Goal: Information Seeking & Learning: Learn about a topic

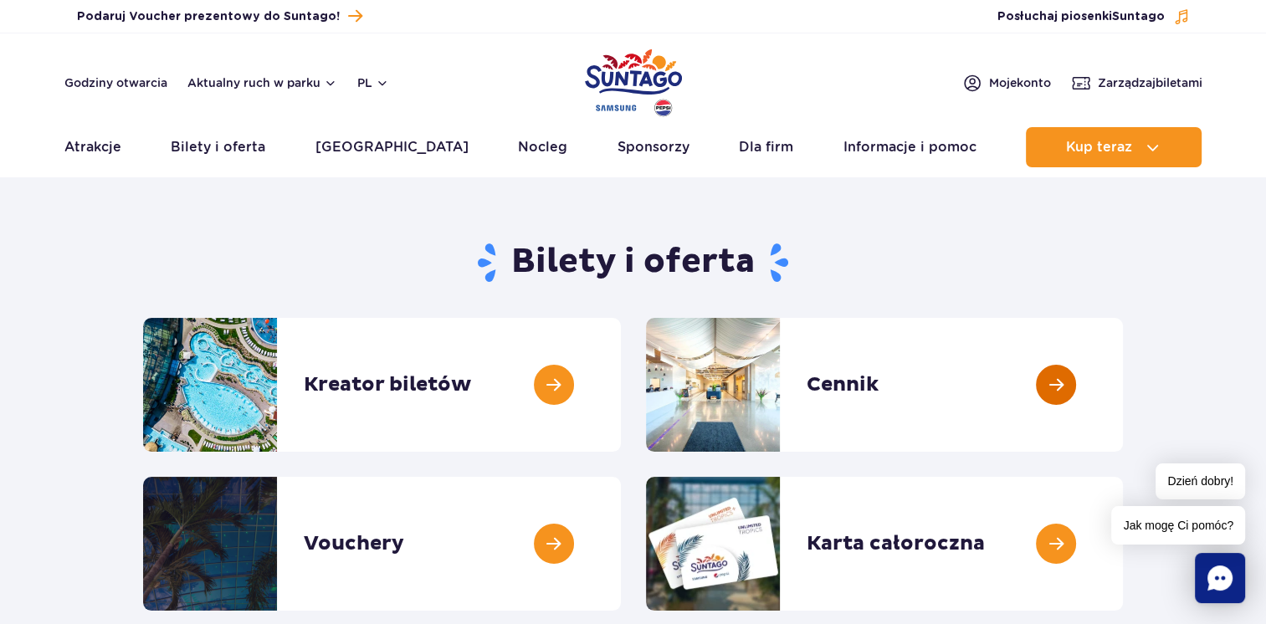
drag, startPoint x: 872, startPoint y: 387, endPoint x: 1018, endPoint y: 403, distance: 147.3
click at [1123, 387] on link at bounding box center [1123, 385] width 0 height 134
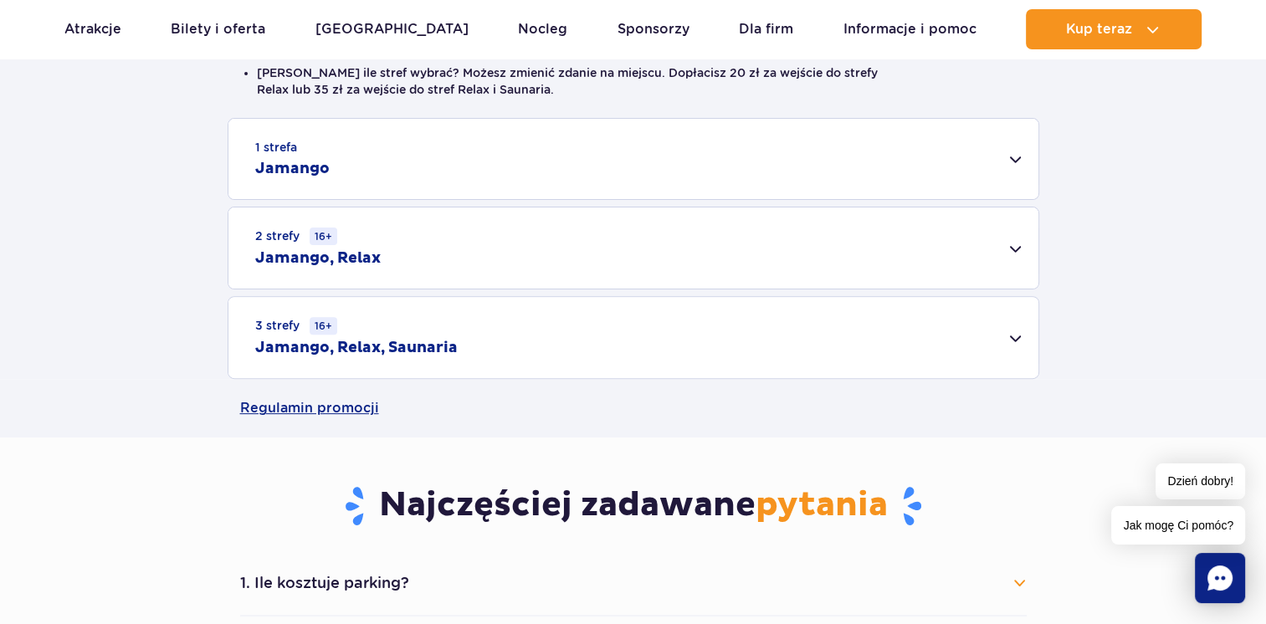
scroll to position [502, 0]
click at [1018, 156] on div "1 strefa Jamango" at bounding box center [633, 158] width 810 height 80
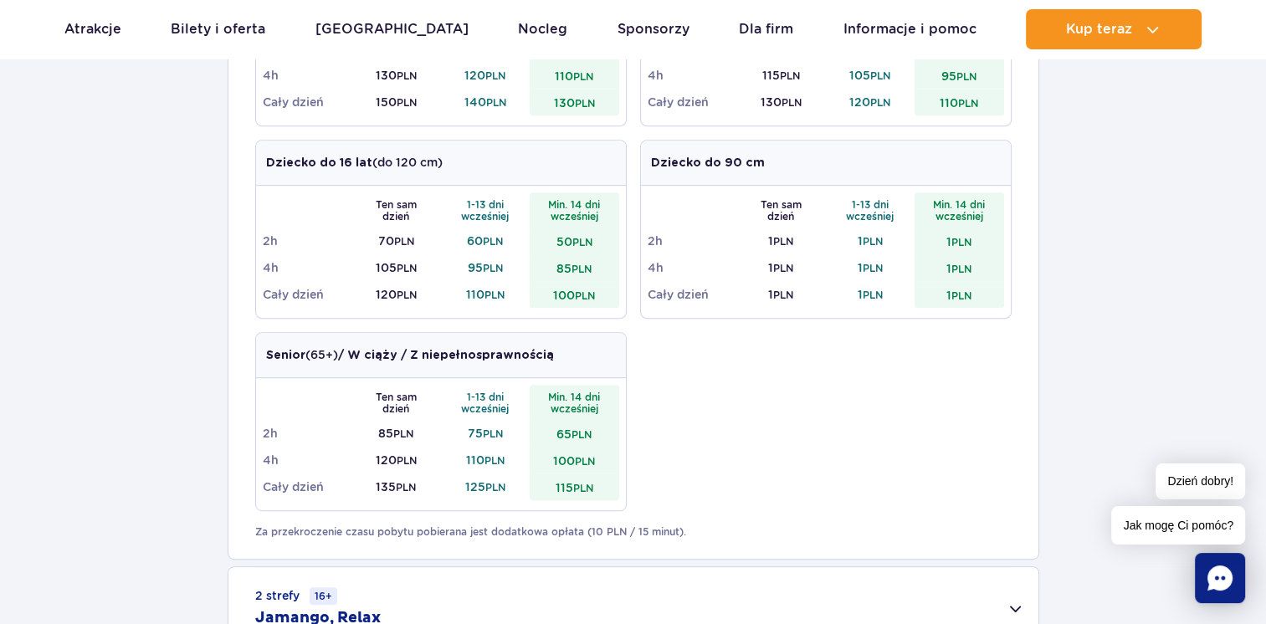
scroll to position [418, 0]
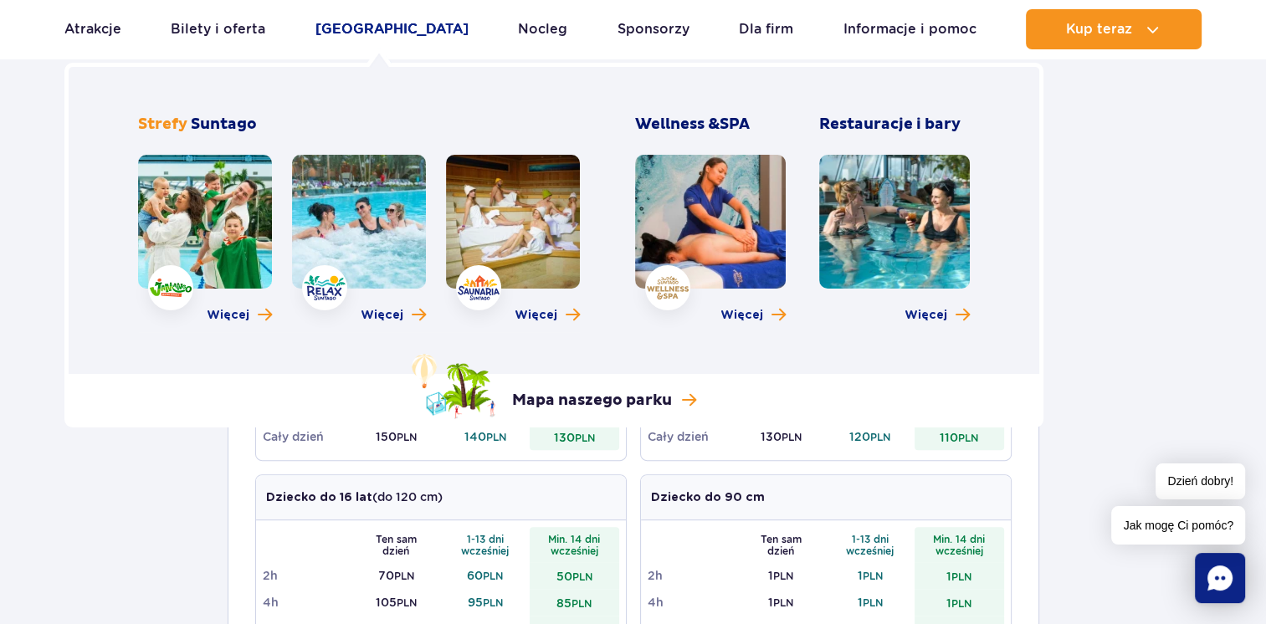
click at [387, 32] on link "[GEOGRAPHIC_DATA]" at bounding box center [392, 29] width 153 height 40
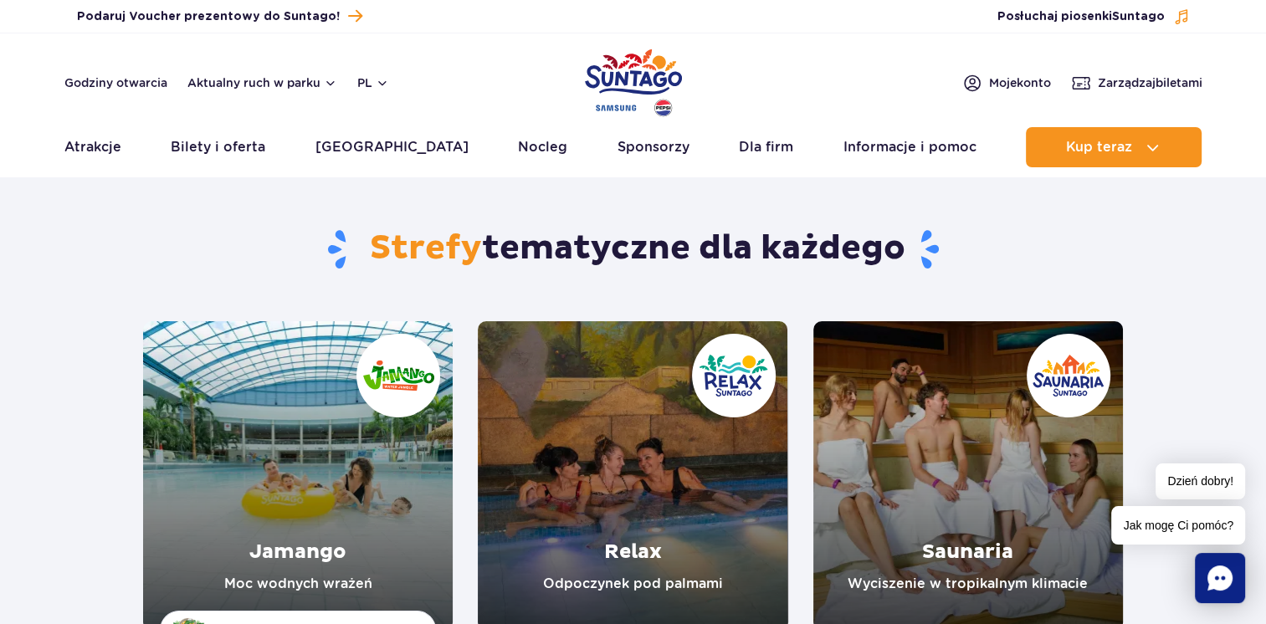
drag, startPoint x: 307, startPoint y: 516, endPoint x: 418, endPoint y: 516, distance: 111.3
click at [306, 515] on link "Jamango" at bounding box center [298, 476] width 310 height 310
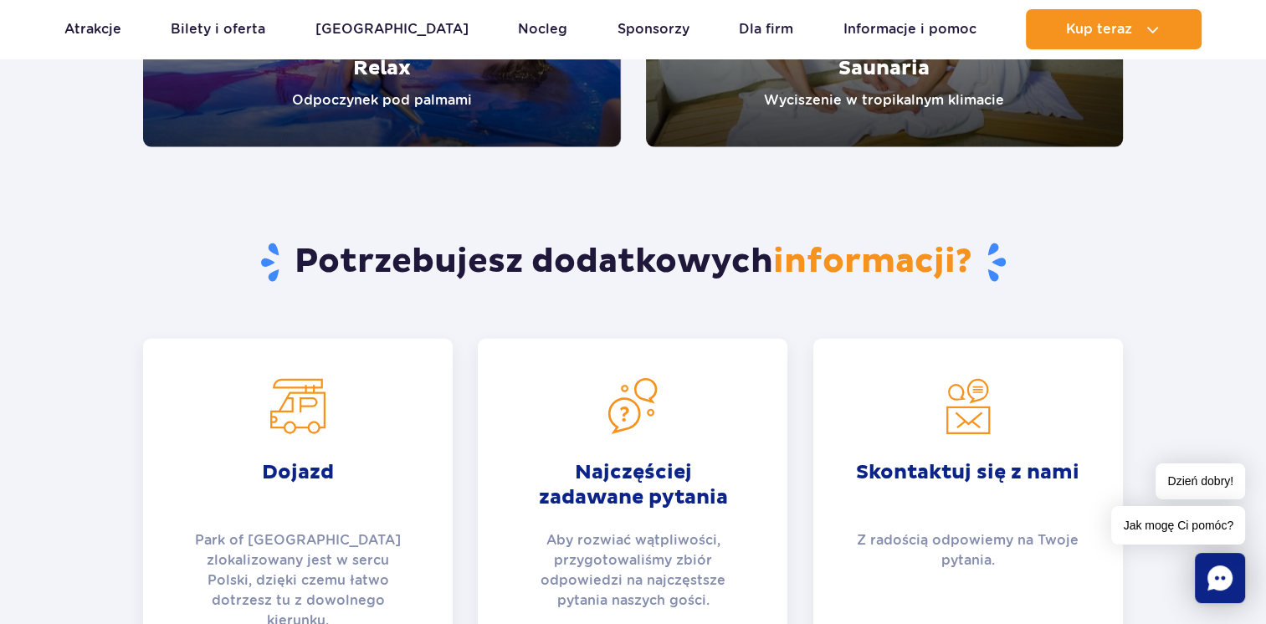
scroll to position [3850, 0]
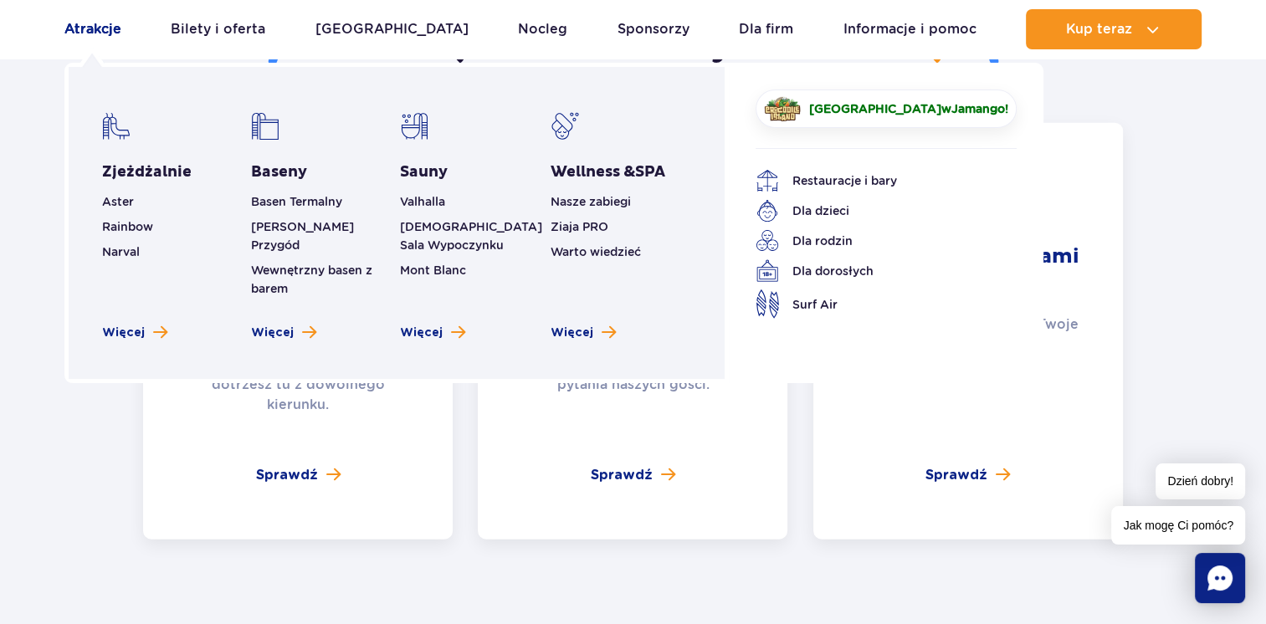
click at [90, 30] on link "Atrakcje" at bounding box center [92, 29] width 57 height 40
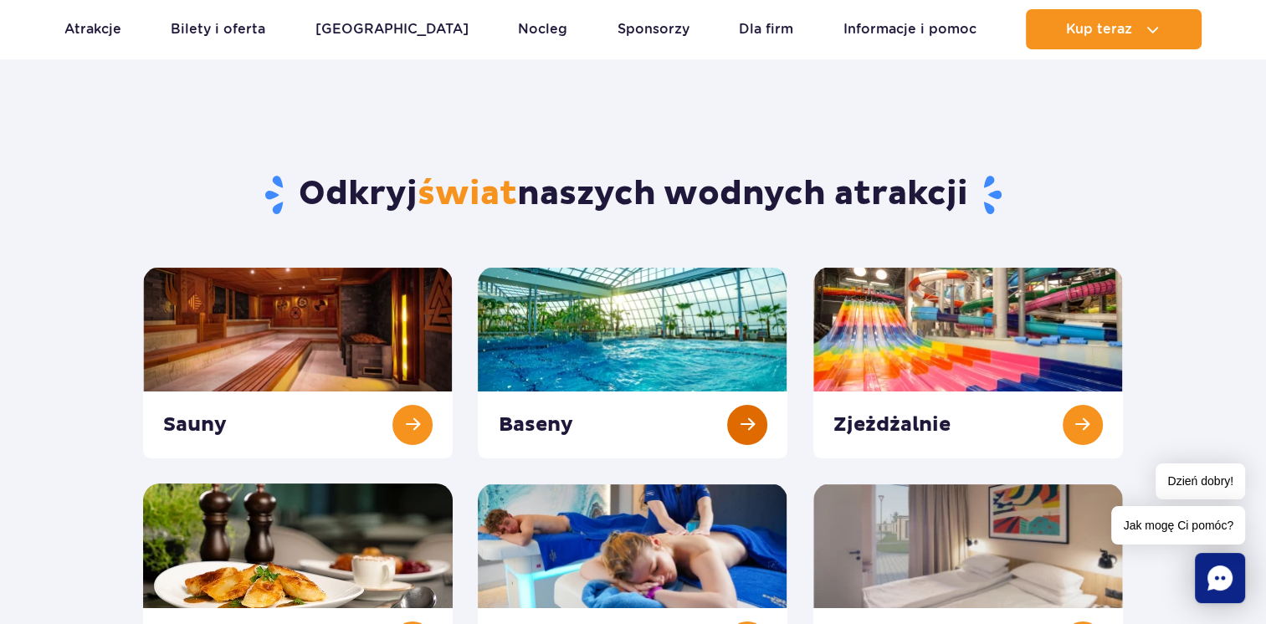
scroll to position [84, 0]
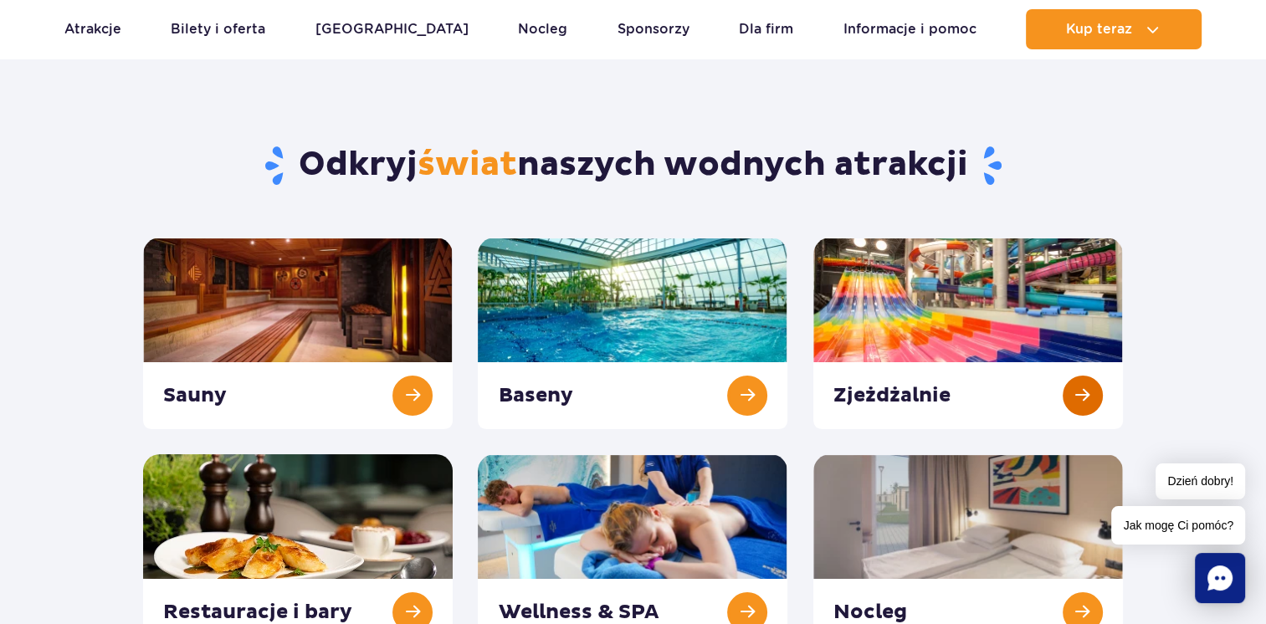
click at [1000, 331] on link at bounding box center [968, 334] width 310 height 192
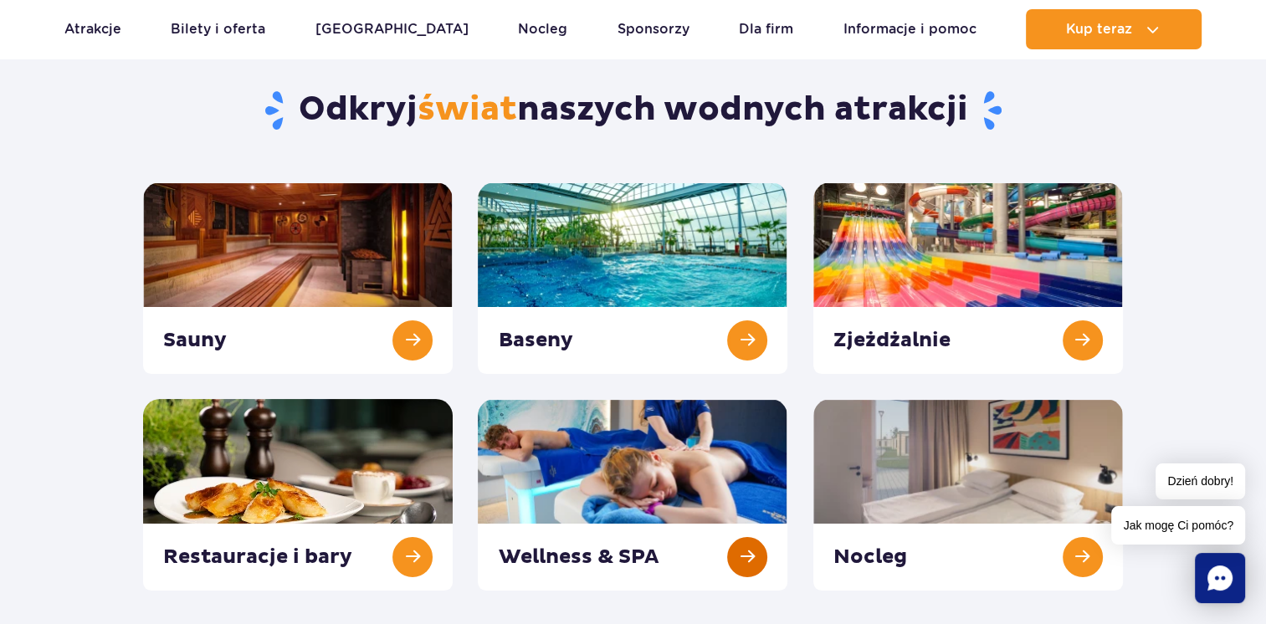
scroll to position [167, 0]
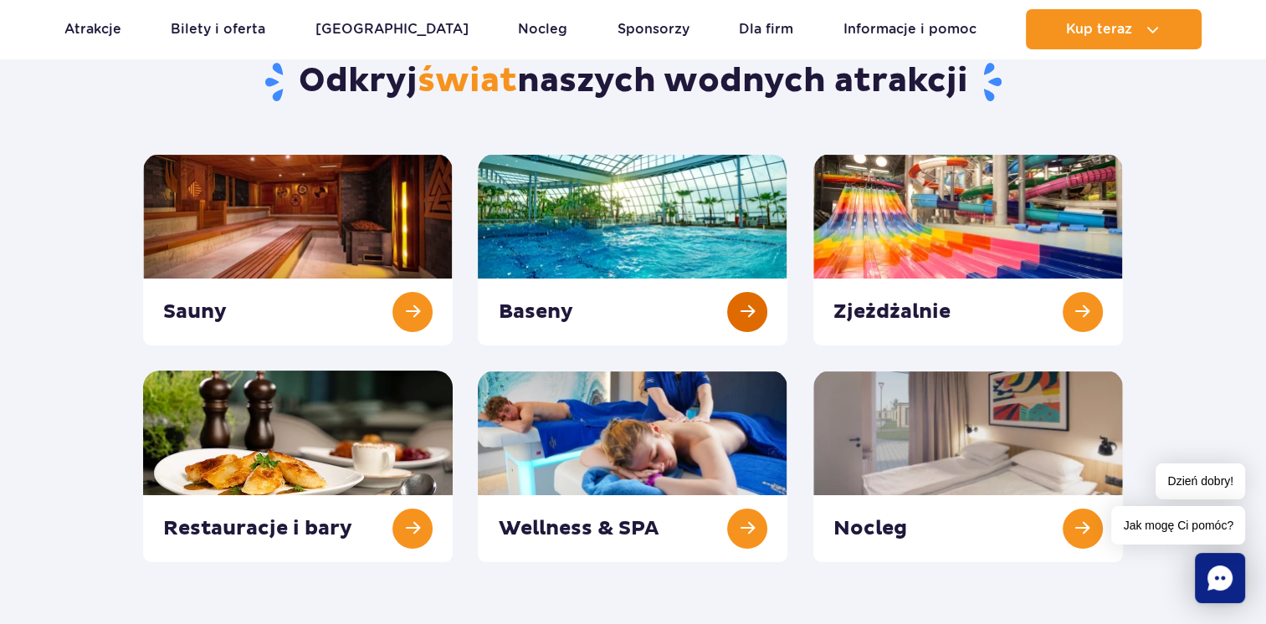
drag, startPoint x: 567, startPoint y: 218, endPoint x: 640, endPoint y: 223, distance: 73.8
click at [566, 218] on link at bounding box center [633, 250] width 310 height 192
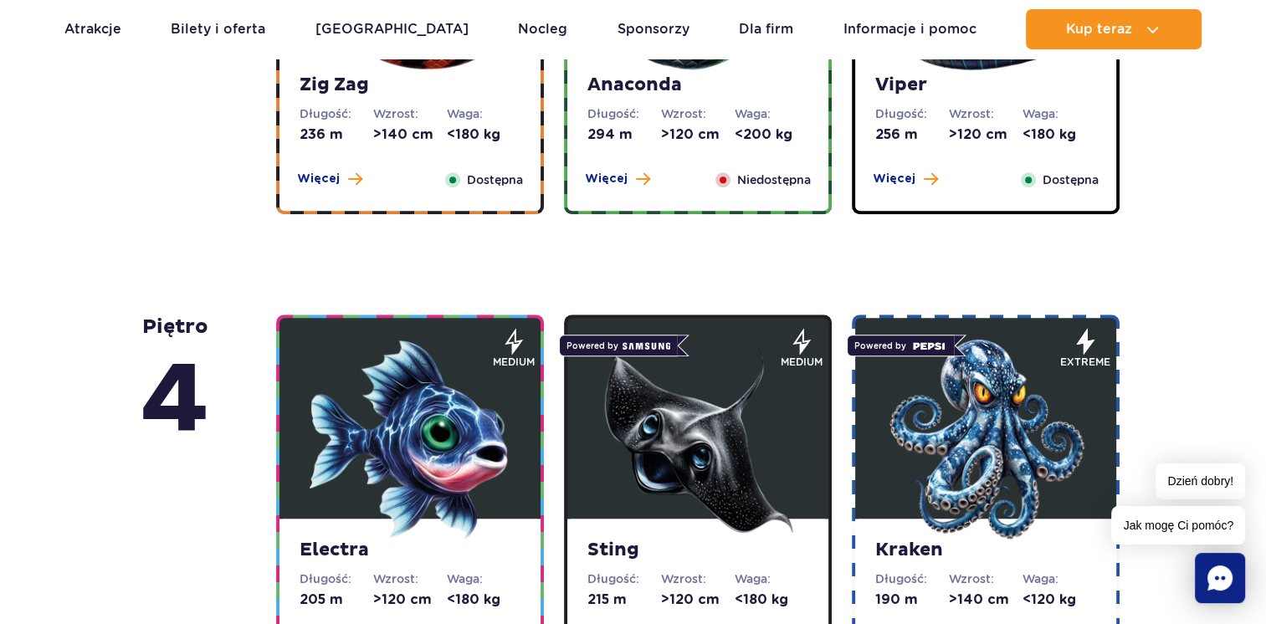
scroll to position [921, 0]
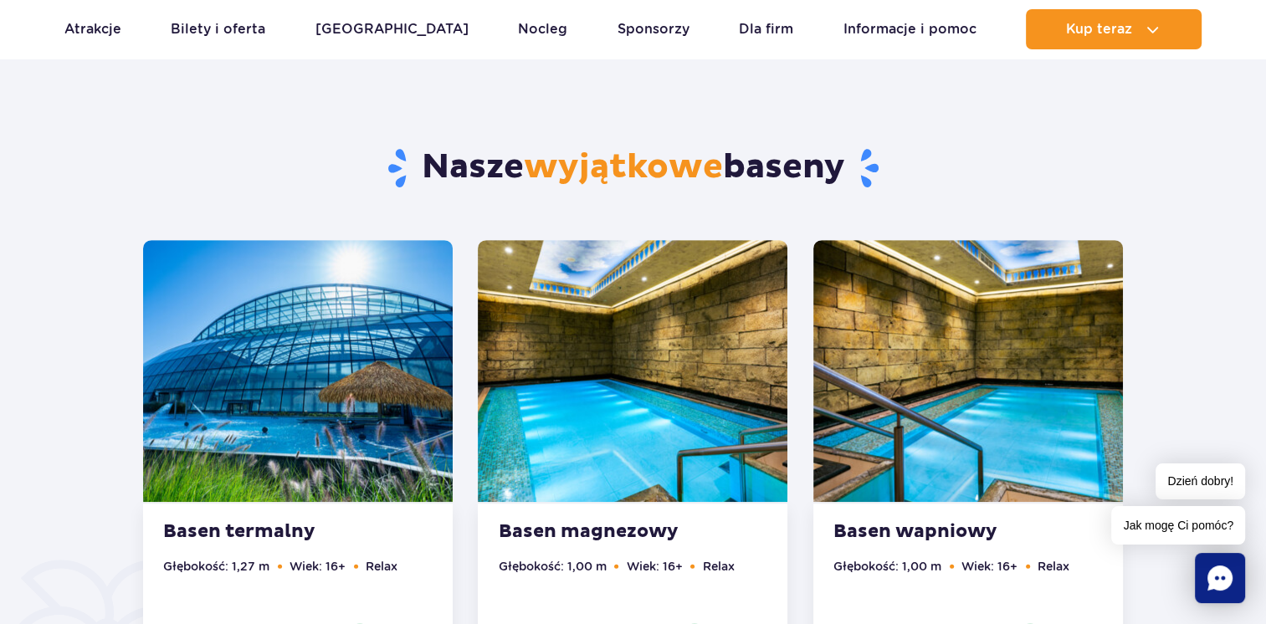
scroll to position [753, 0]
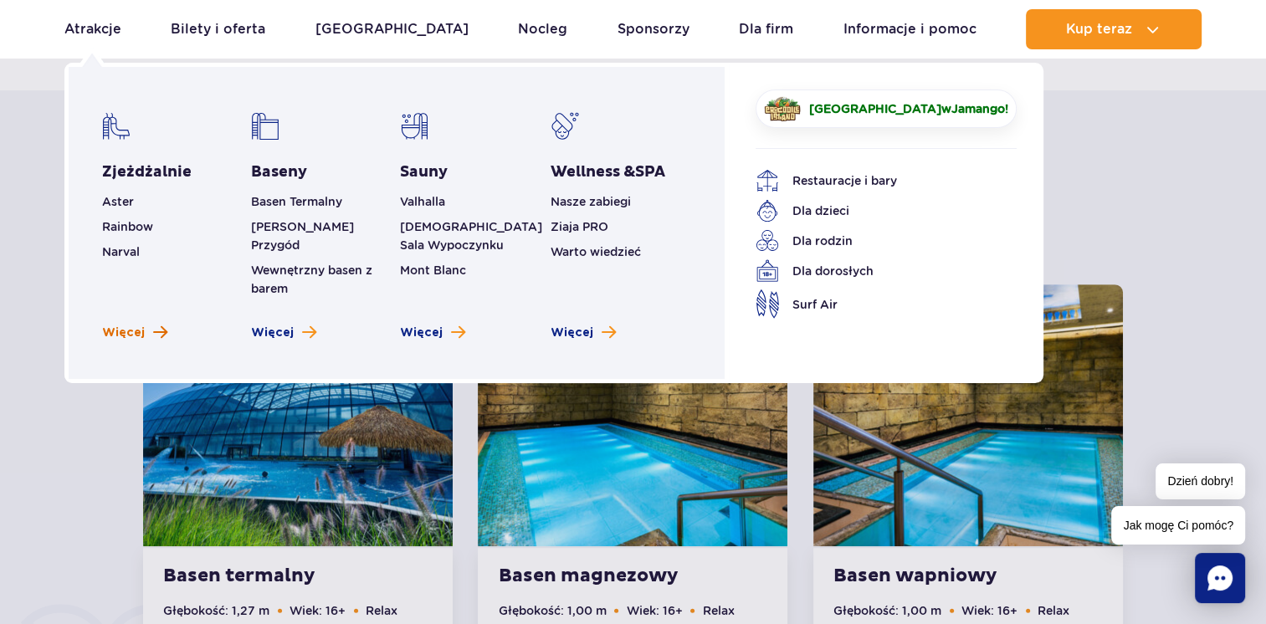
click at [147, 325] on link "Więcej" at bounding box center [134, 333] width 65 height 17
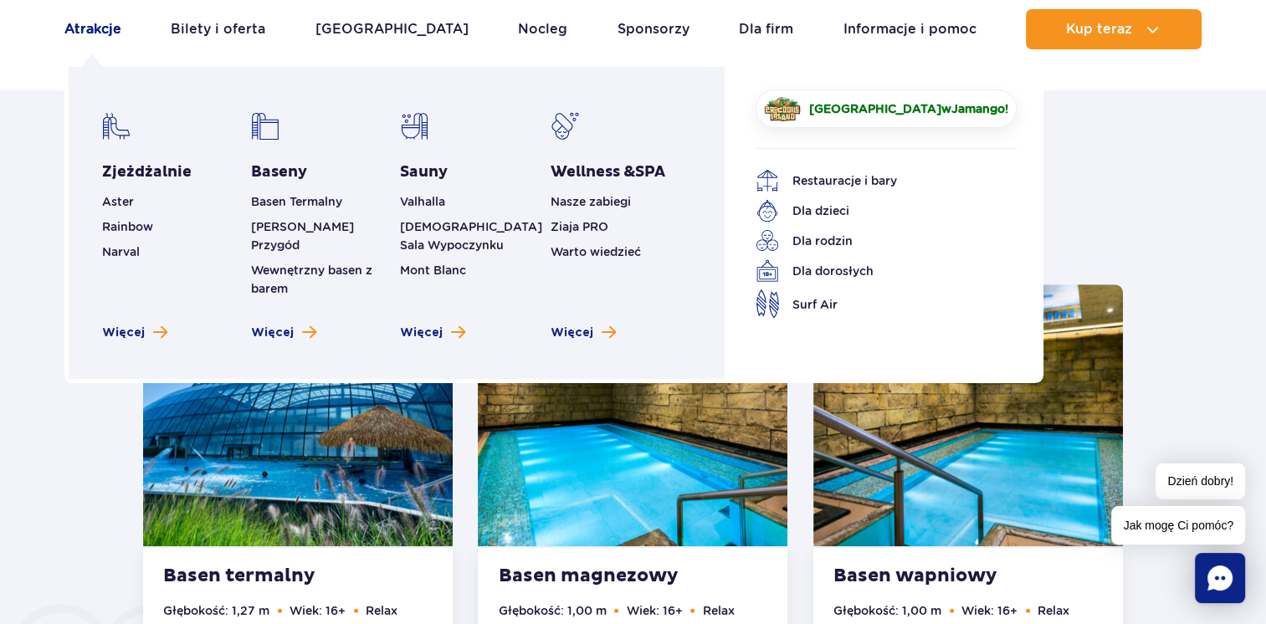
click at [101, 32] on link "Atrakcje" at bounding box center [92, 29] width 57 height 40
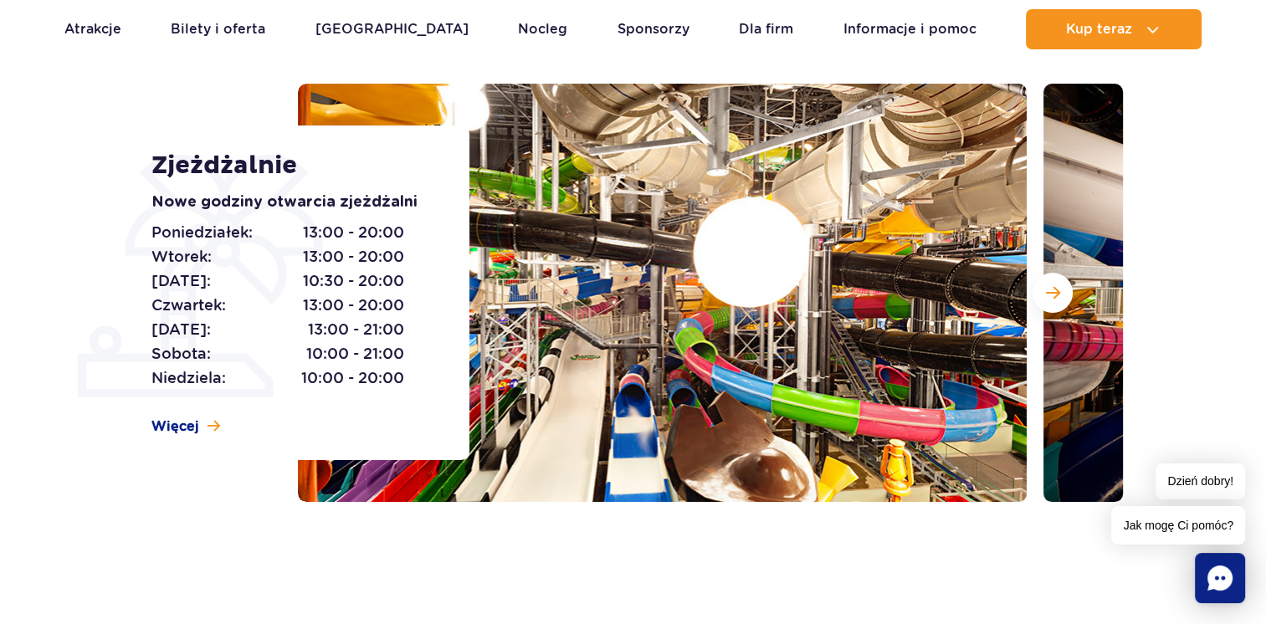
scroll to position [251, 0]
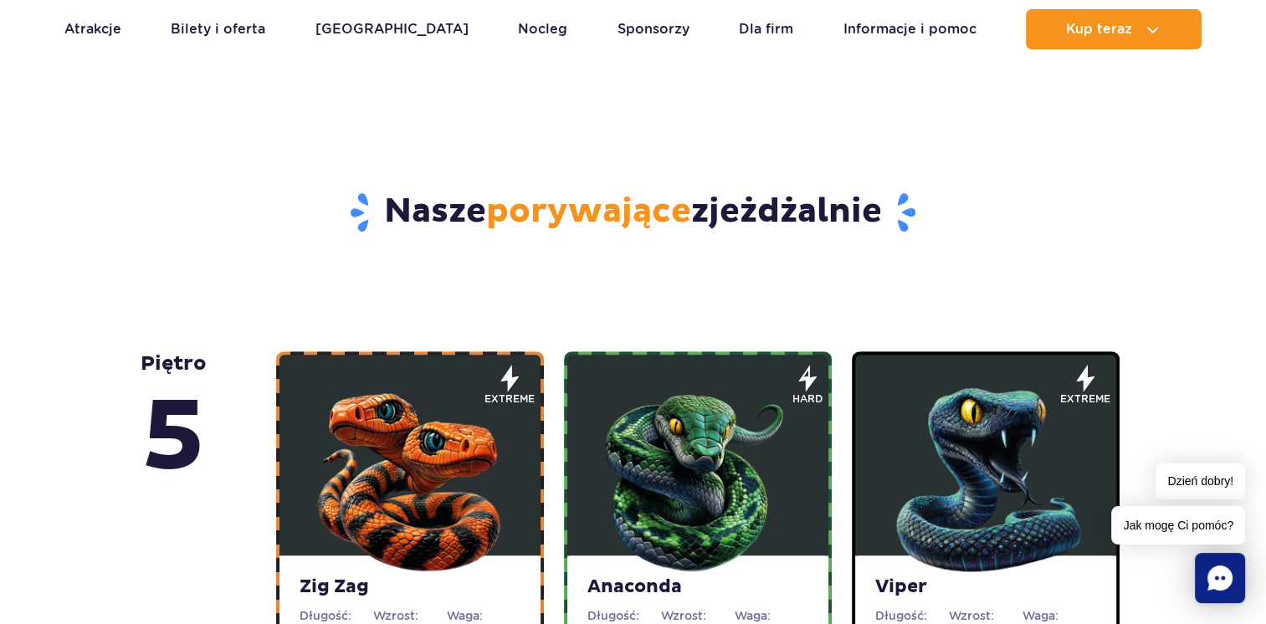
click at [405, 478] on img at bounding box center [410, 476] width 201 height 201
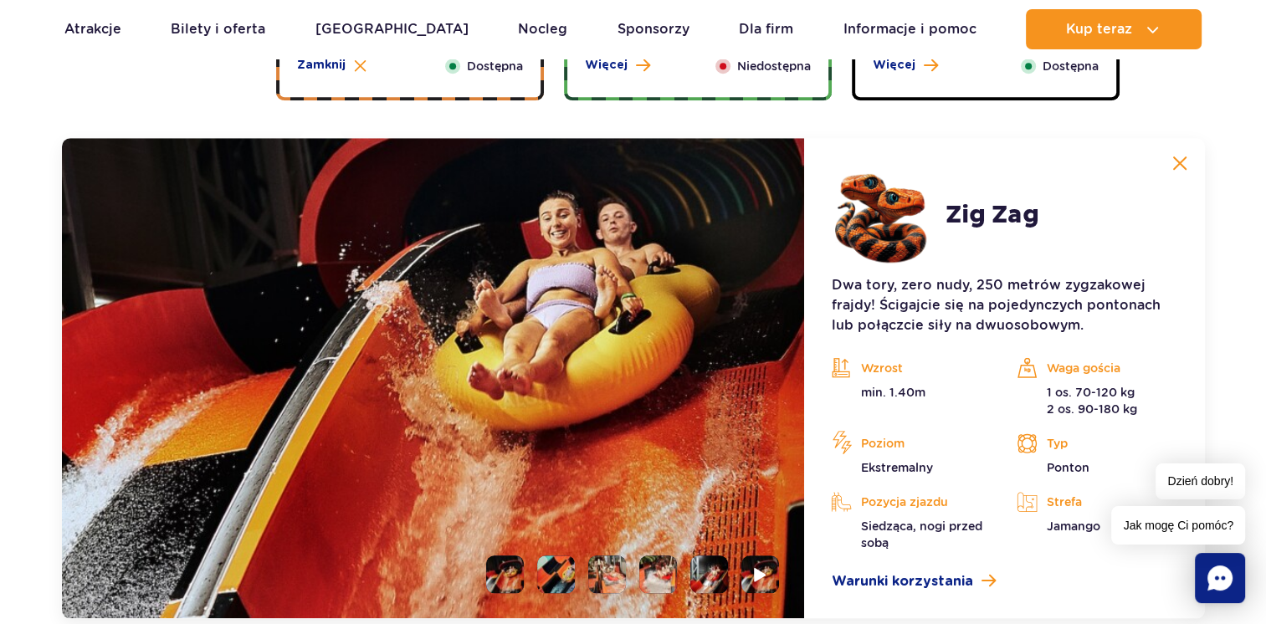
scroll to position [1406, 0]
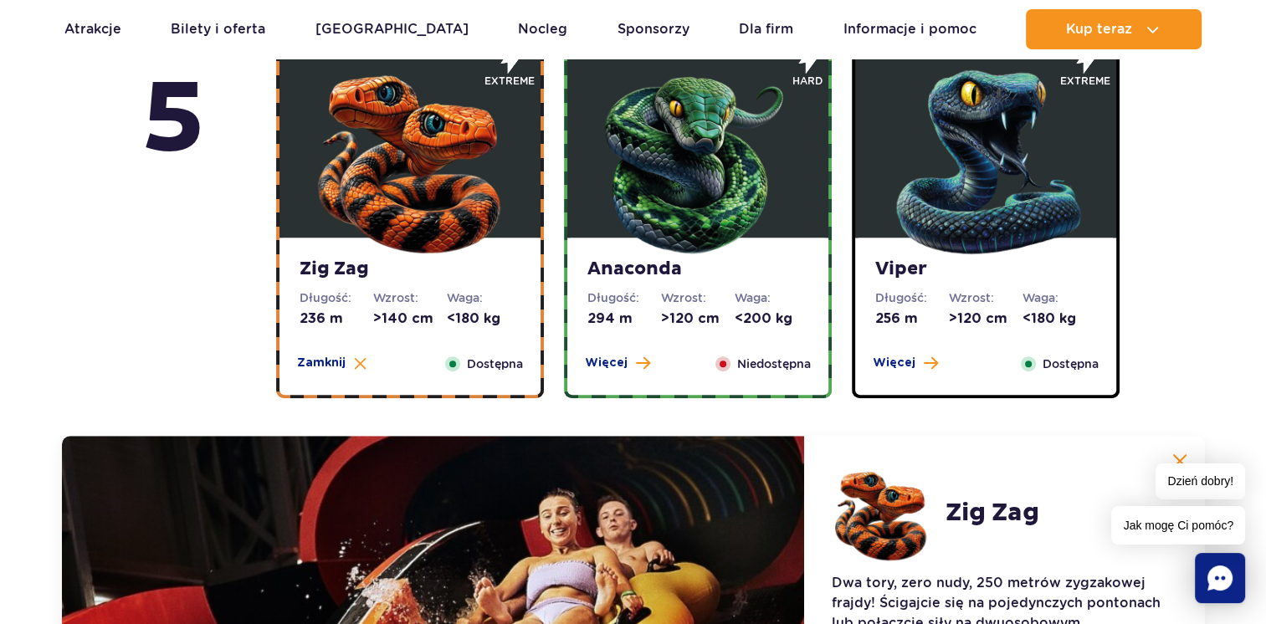
click at [710, 240] on img at bounding box center [698, 158] width 201 height 201
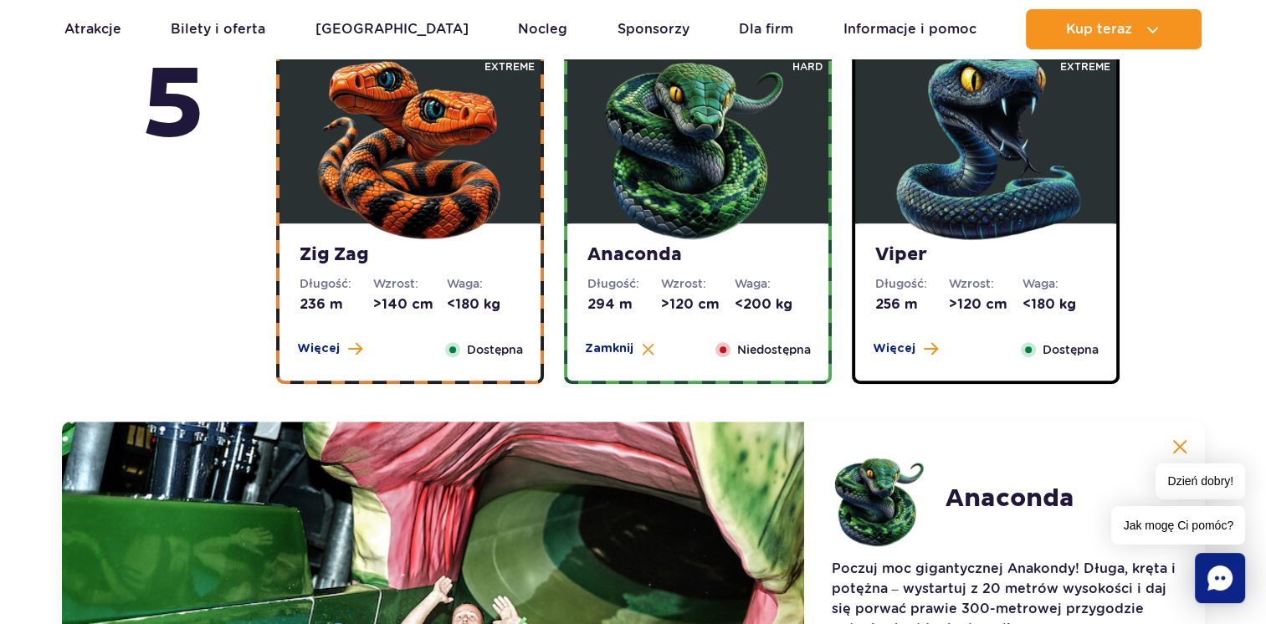
scroll to position [988, 0]
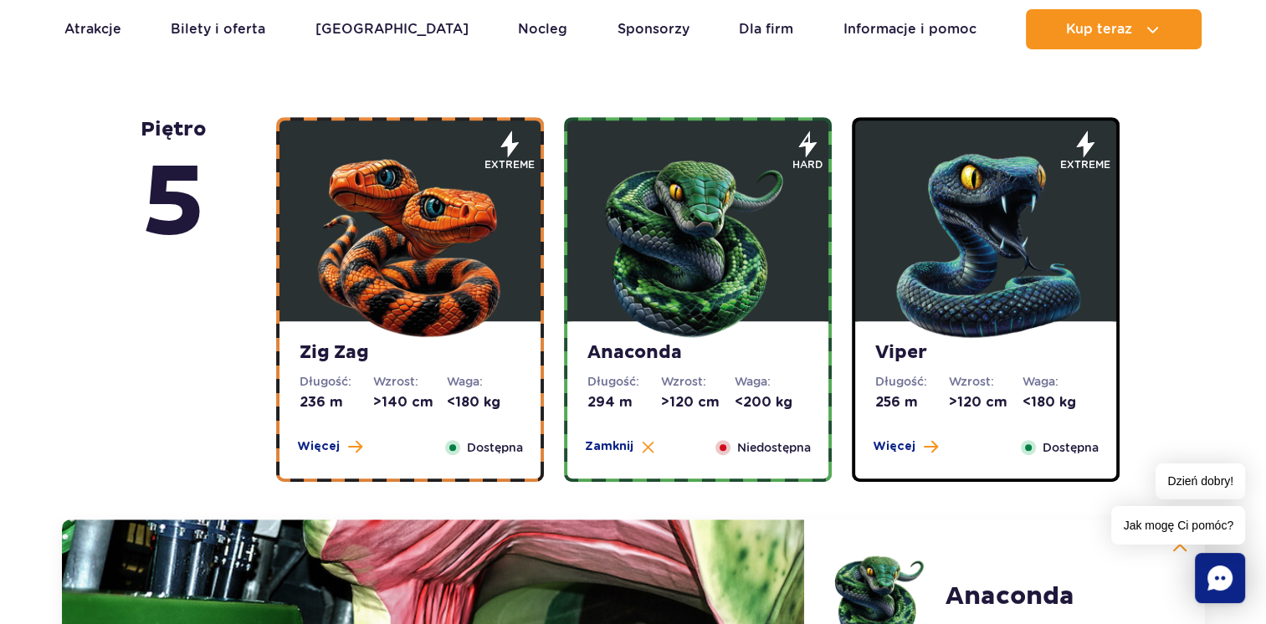
click at [1002, 290] on img at bounding box center [985, 241] width 201 height 201
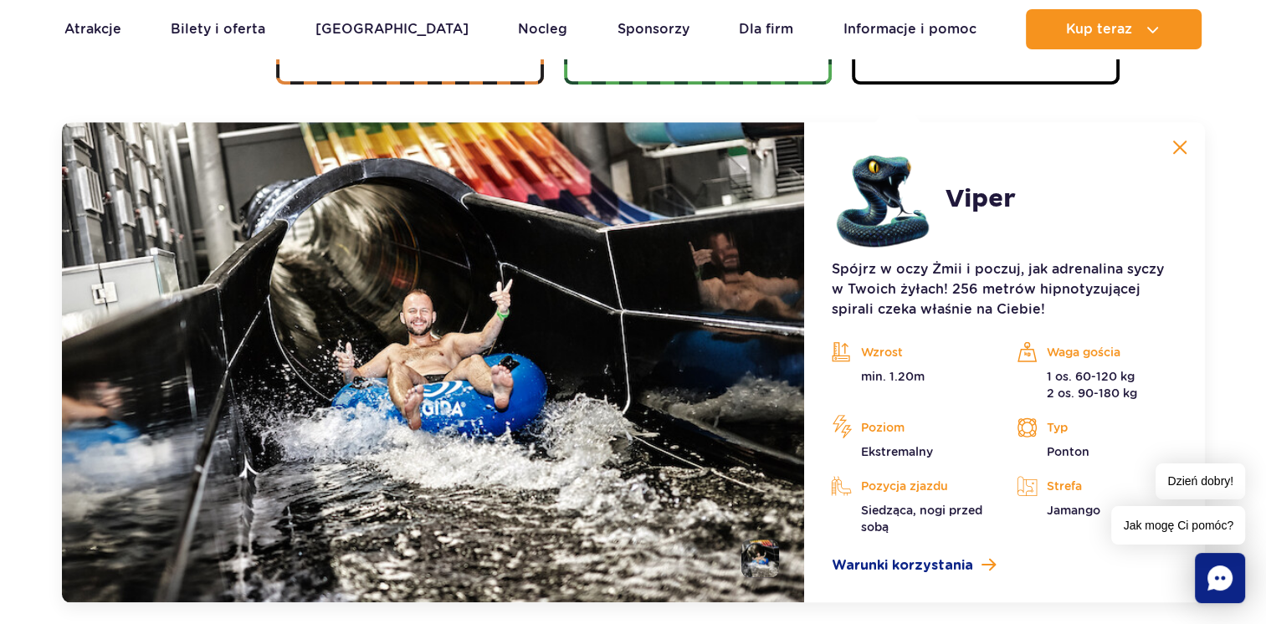
scroll to position [1406, 0]
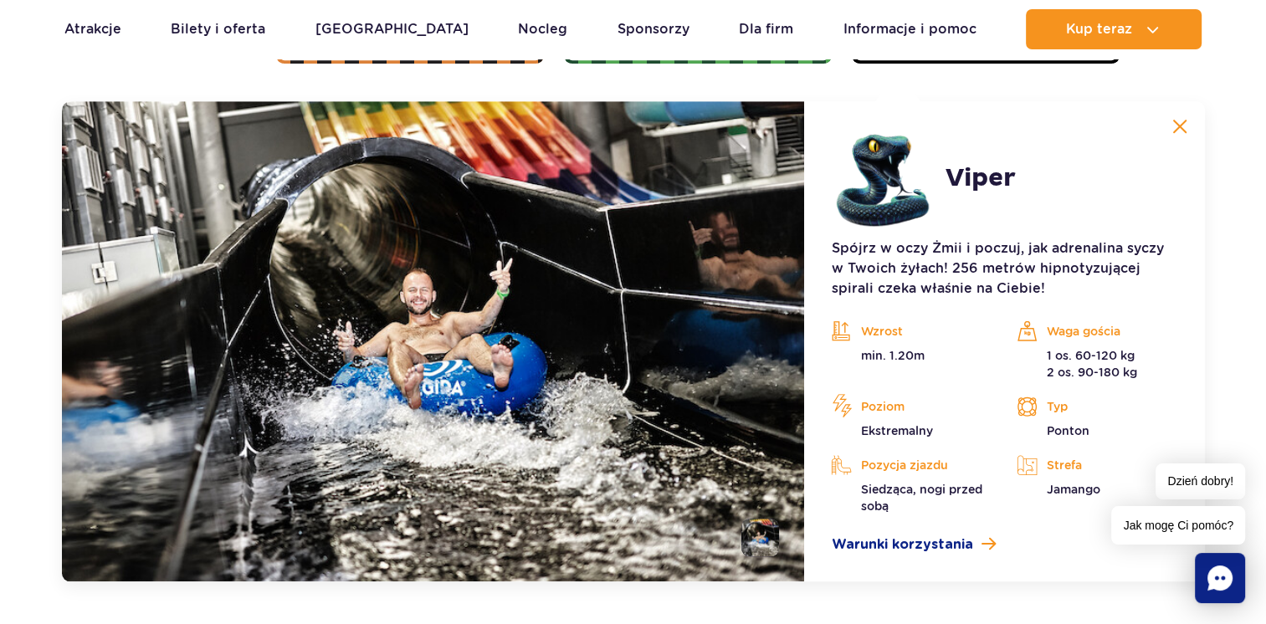
click at [1175, 131] on img at bounding box center [1179, 126] width 15 height 15
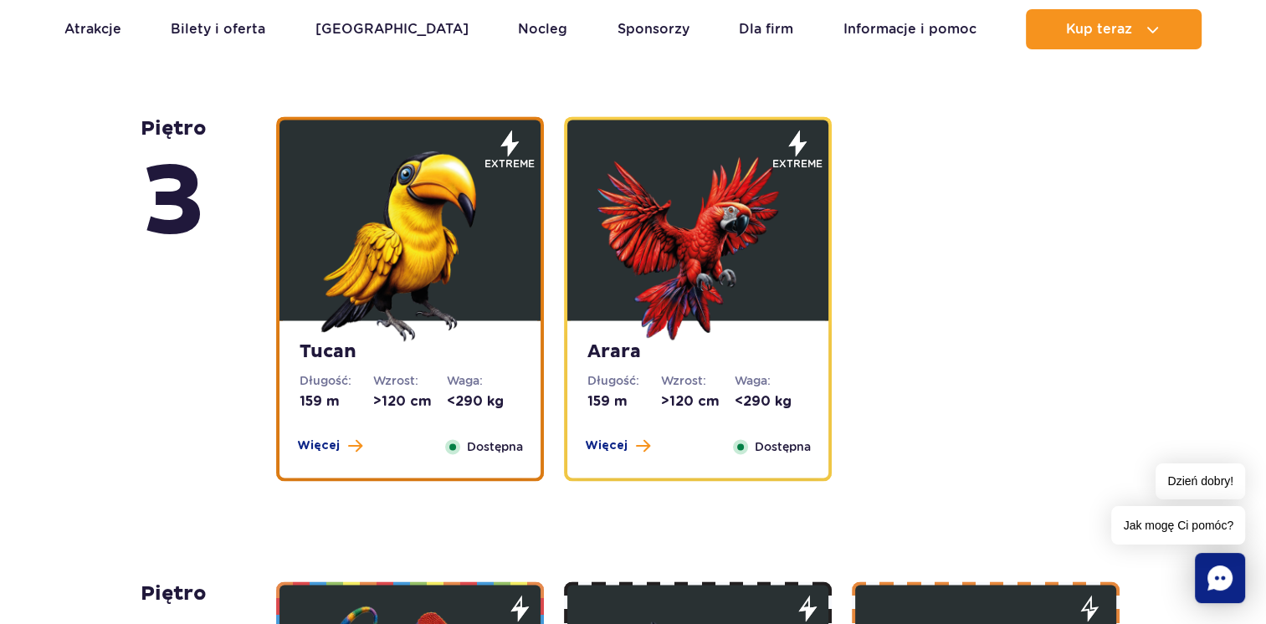
scroll to position [2327, 0]
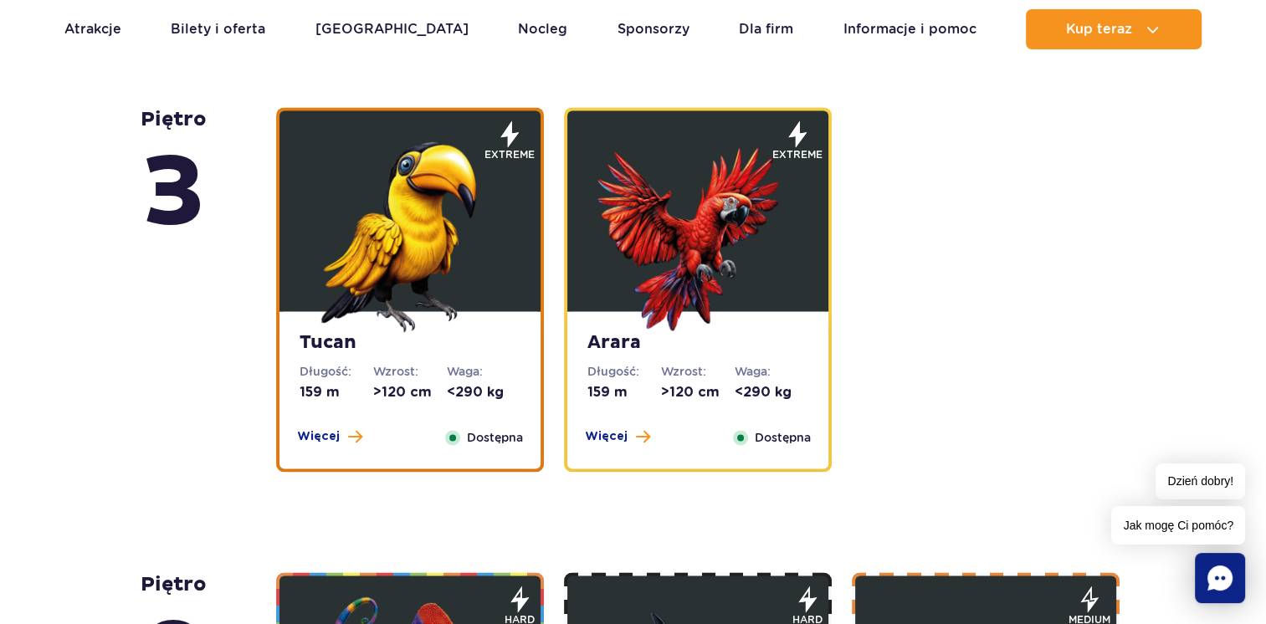
click at [465, 280] on img at bounding box center [410, 231] width 201 height 201
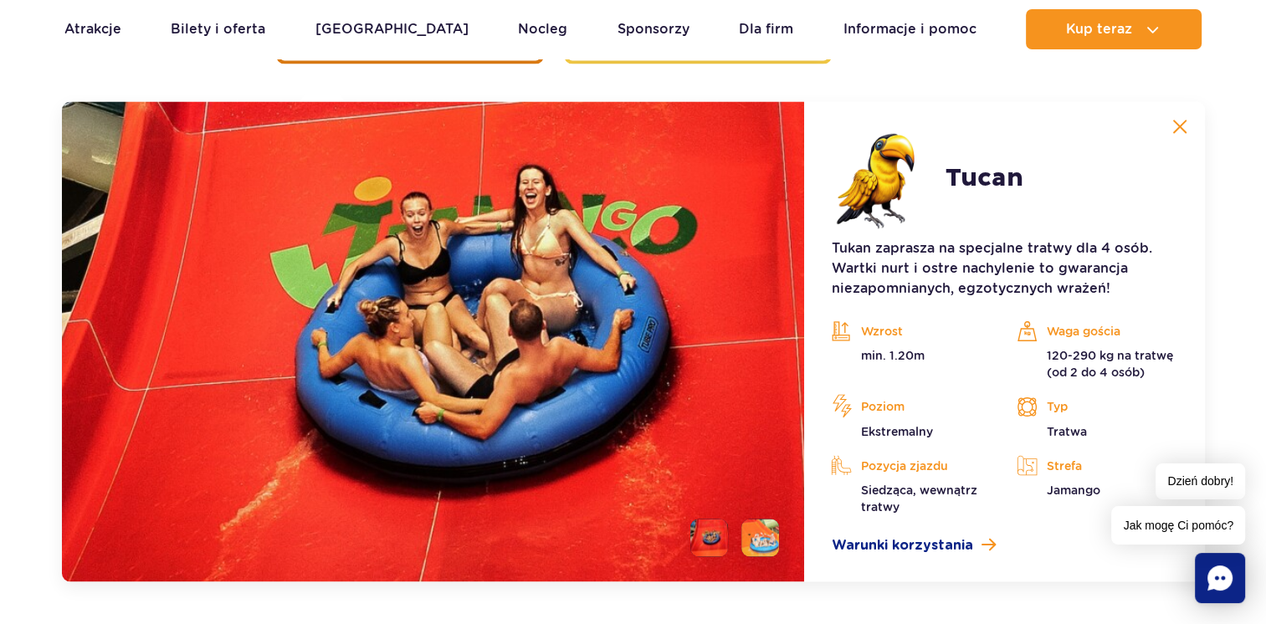
scroll to position [2735, 0]
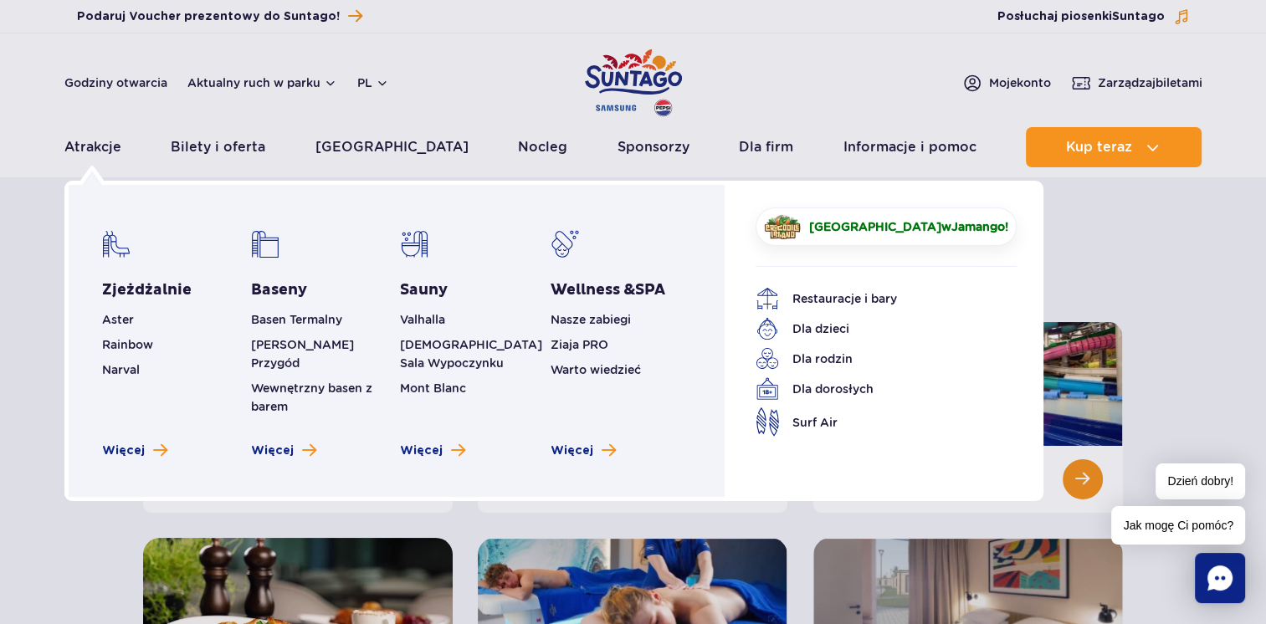
drag, startPoint x: 111, startPoint y: 146, endPoint x: 127, endPoint y: 165, distance: 24.3
click at [110, 146] on link "Atrakcje" at bounding box center [92, 147] width 57 height 40
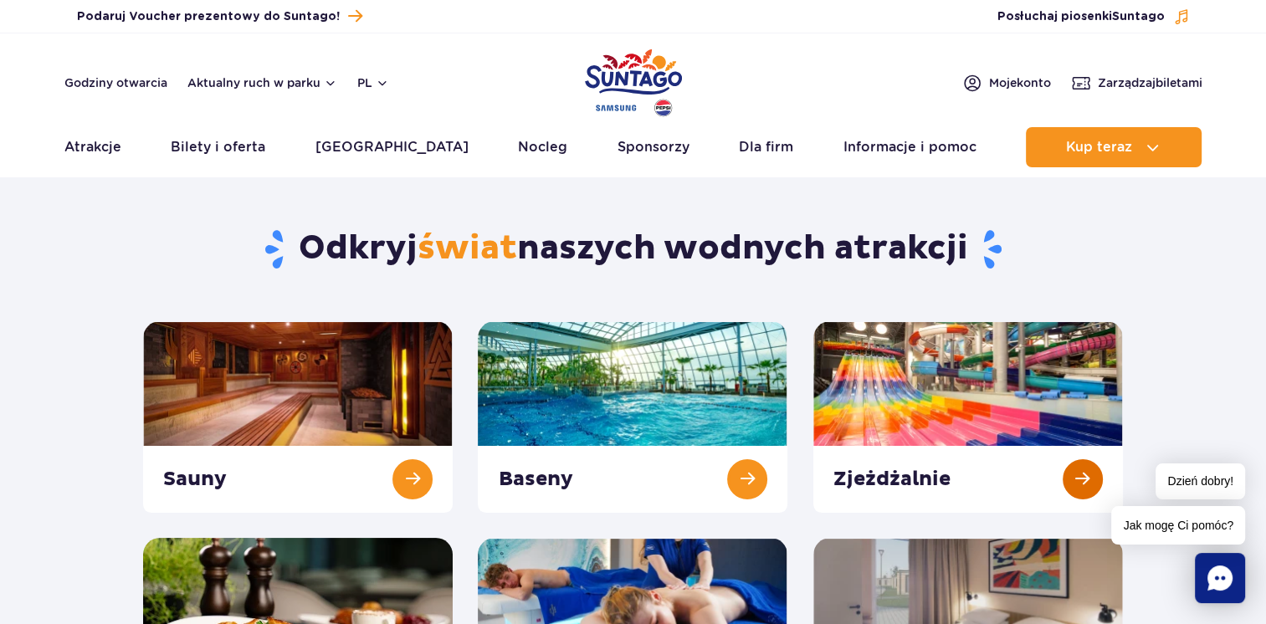
click at [1082, 478] on link at bounding box center [968, 417] width 310 height 192
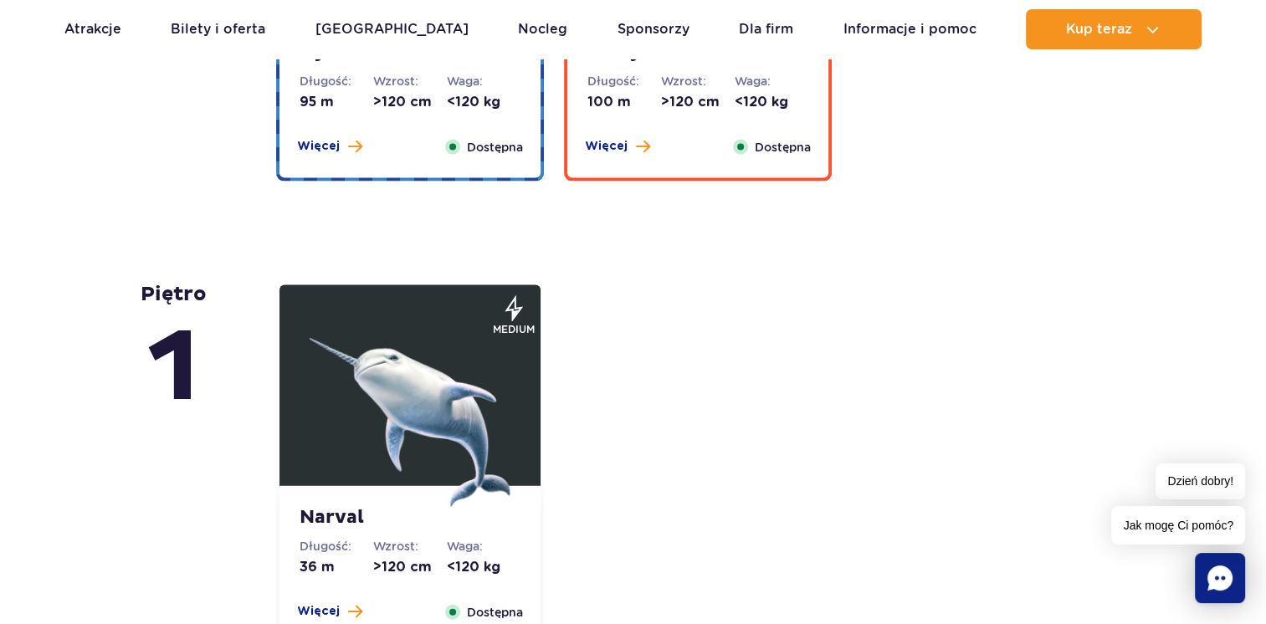
scroll to position [3599, 0]
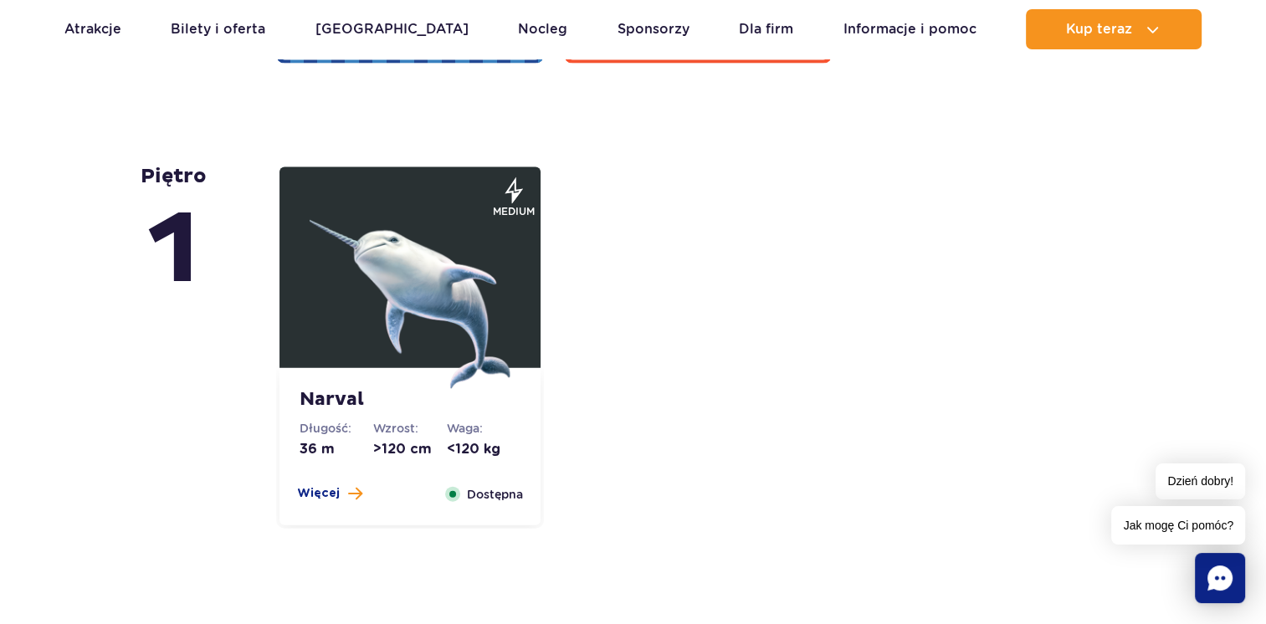
click at [441, 295] on img at bounding box center [410, 288] width 201 height 201
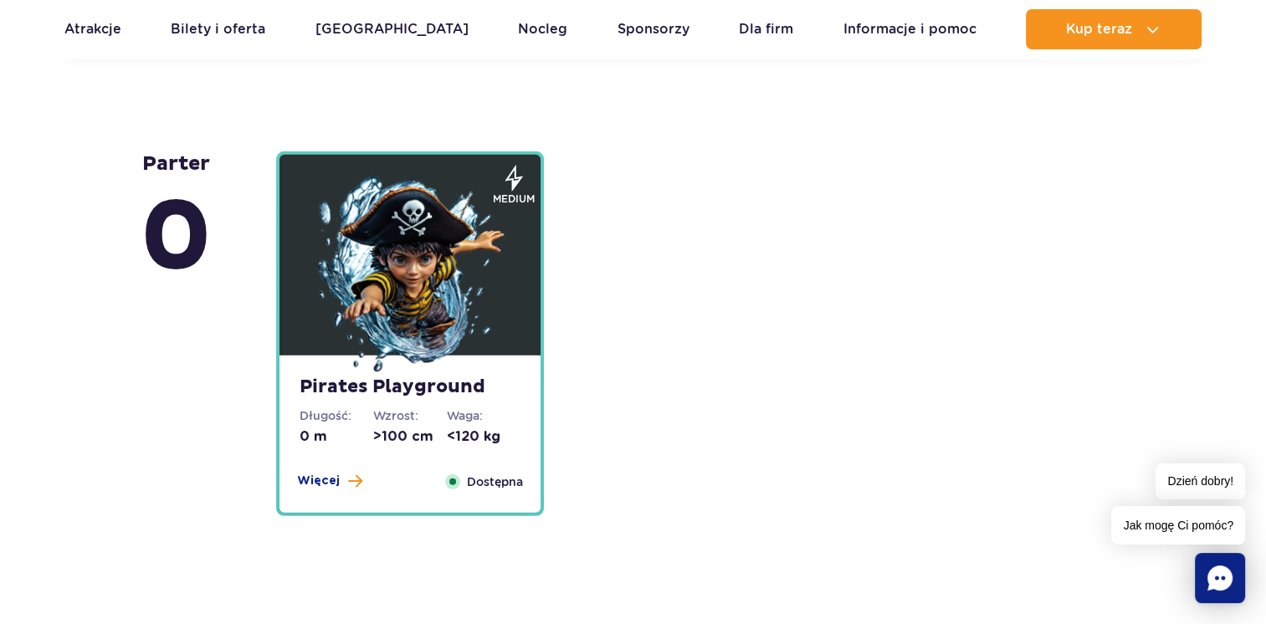
scroll to position [4650, 0]
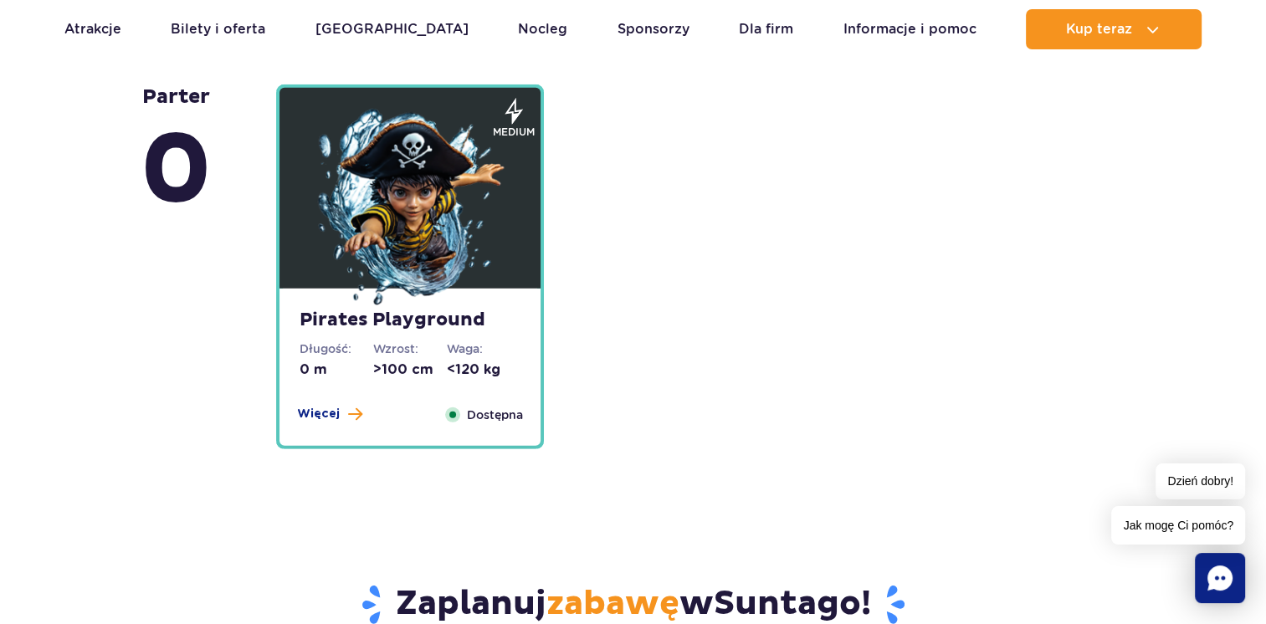
click at [478, 240] on img at bounding box center [410, 209] width 201 height 201
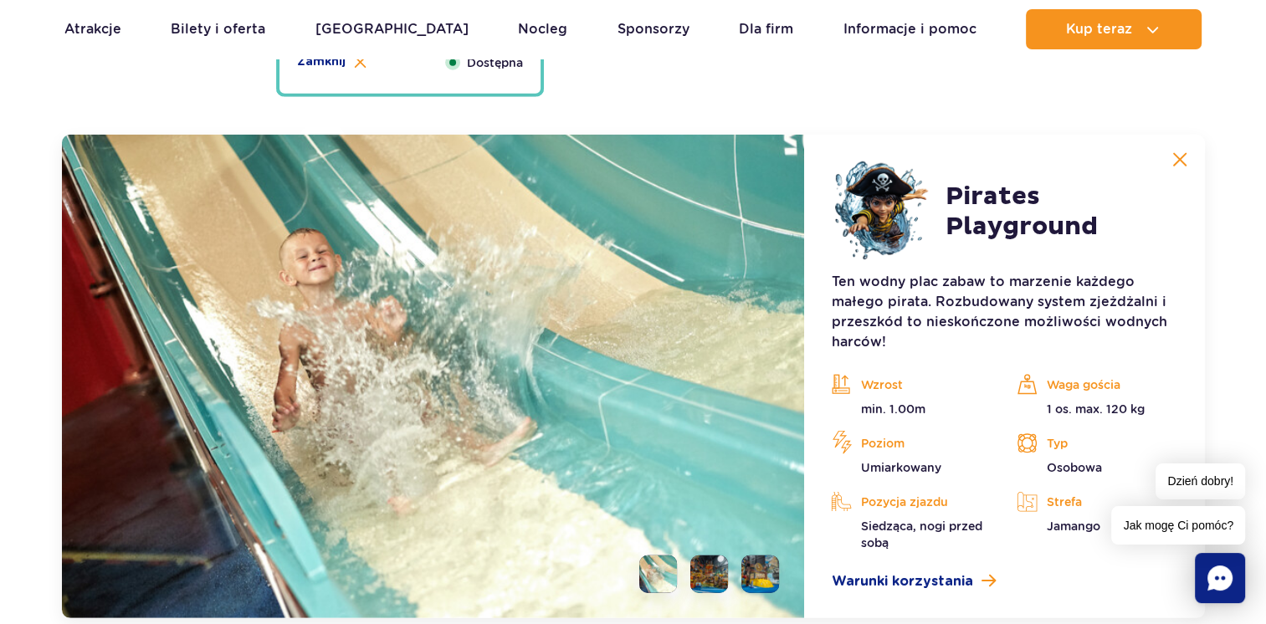
scroll to position [4529, 0]
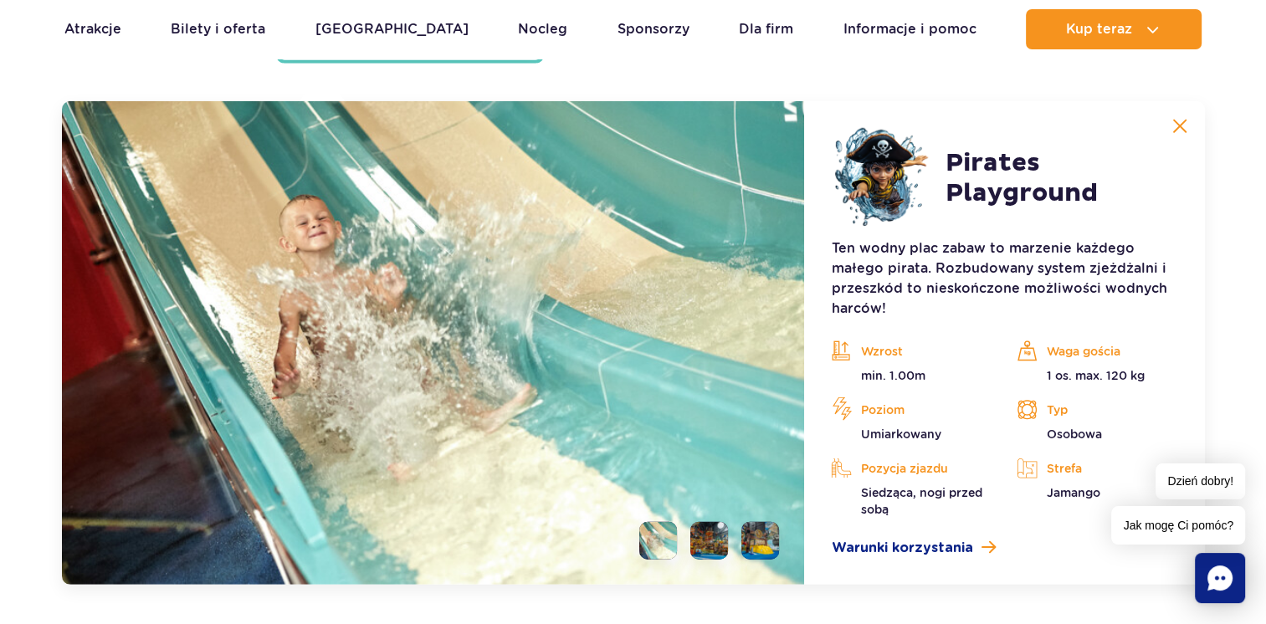
click at [1178, 125] on img at bounding box center [1179, 126] width 15 height 15
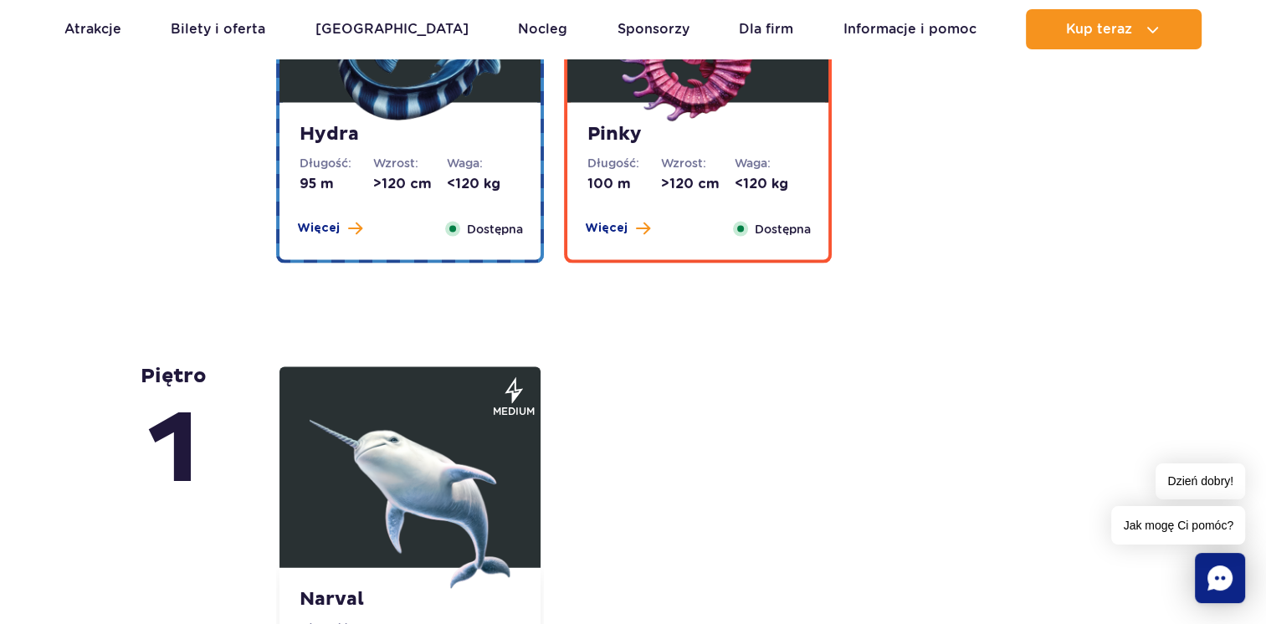
scroll to position [3106, 0]
